Goal: Information Seeking & Learning: Understand process/instructions

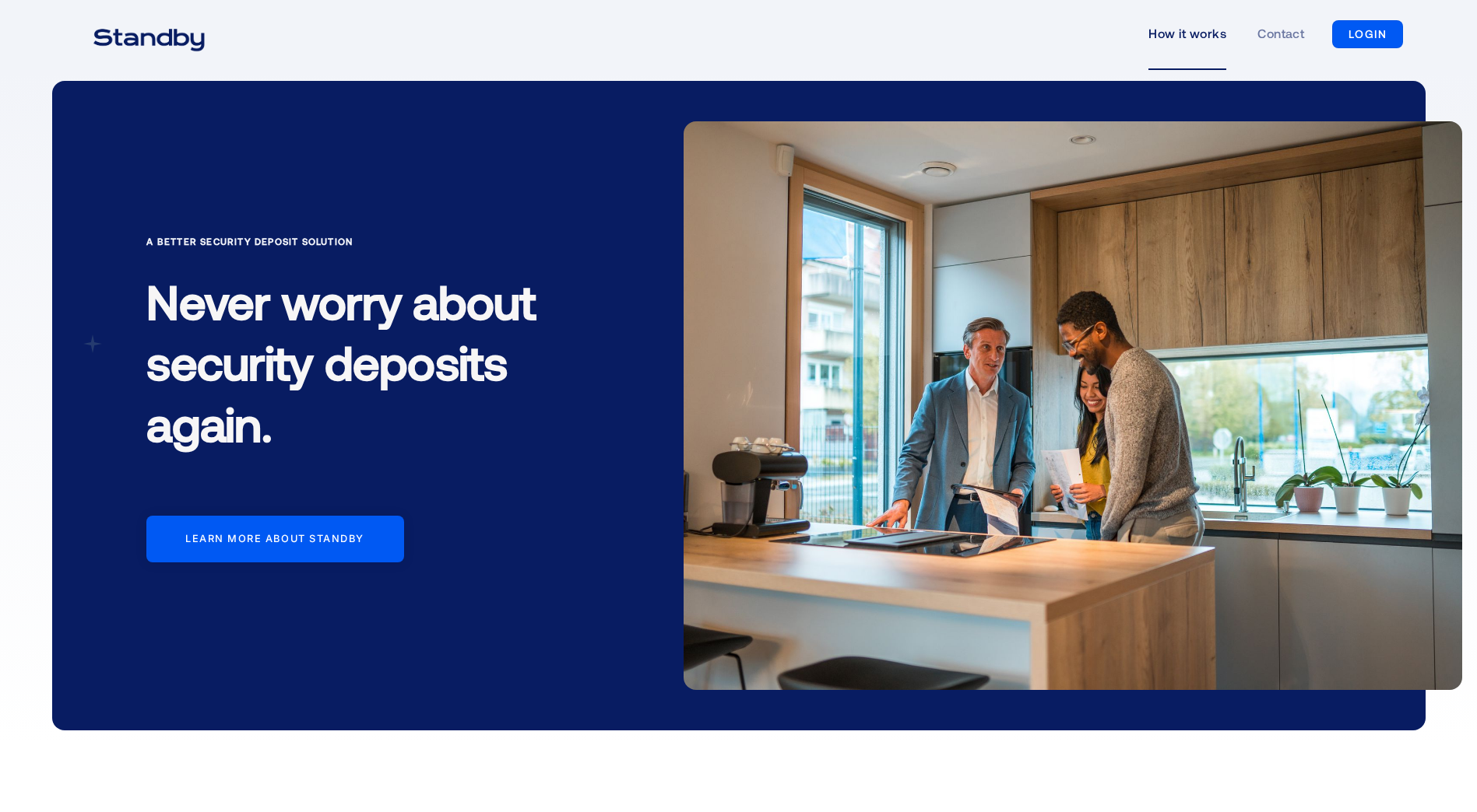
click at [1174, 33] on link "How it works" at bounding box center [1187, 34] width 78 height 72
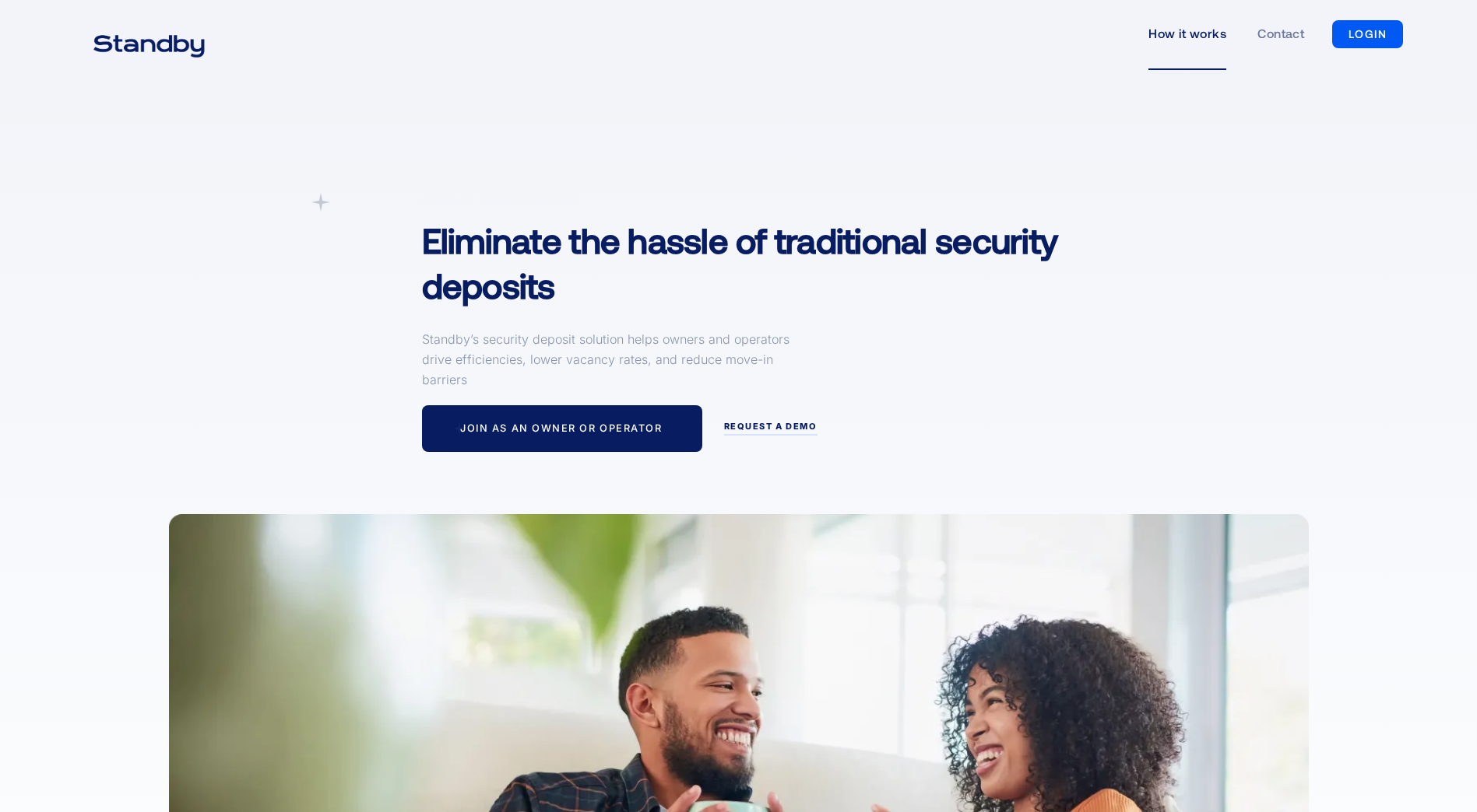
click at [1020, 430] on div "A simpler Deposit Solution Eliminate the hassle of traditional security deposit…" at bounding box center [787, 322] width 761 height 259
click at [1038, 373] on div "A simpler Deposit Solution Eliminate the hassle of traditional security deposit…" at bounding box center [787, 322] width 761 height 259
